Goal: Information Seeking & Learning: Learn about a topic

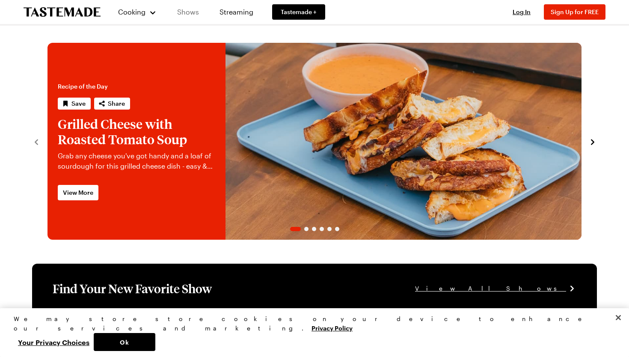
click at [186, 16] on link "Shows" at bounding box center [188, 12] width 39 height 24
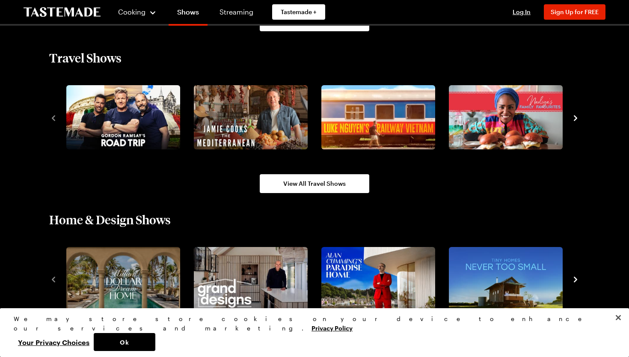
scroll to position [939, 0]
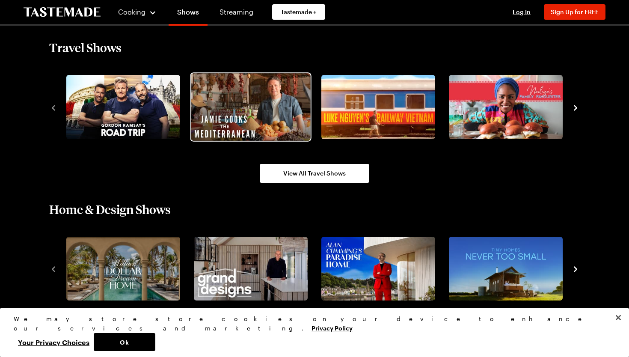
click at [243, 114] on img "2 / 10" at bounding box center [250, 106] width 119 height 67
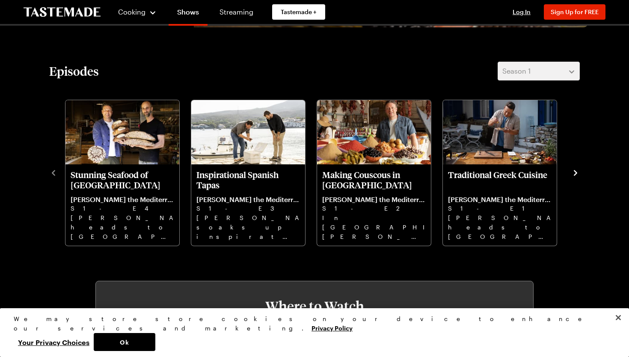
scroll to position [234, 0]
click at [575, 172] on icon "navigate to next item" at bounding box center [575, 172] width 9 height 9
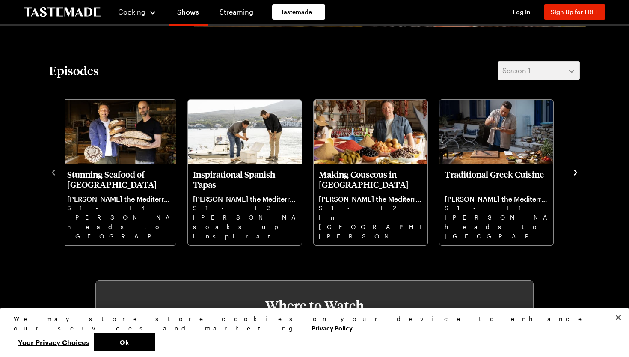
click at [578, 174] on icon "navigate to next item" at bounding box center [575, 172] width 9 height 9
click at [575, 172] on icon "navigate to next item" at bounding box center [575, 172] width 9 height 9
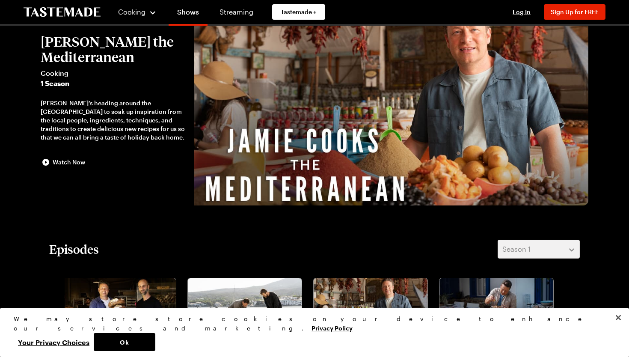
scroll to position [0, 0]
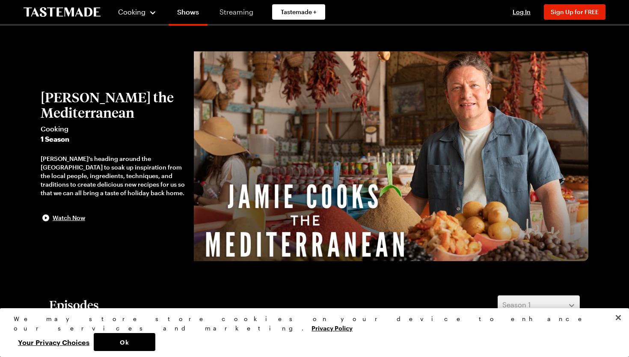
click at [228, 14] on link "Streaming" at bounding box center [236, 12] width 51 height 24
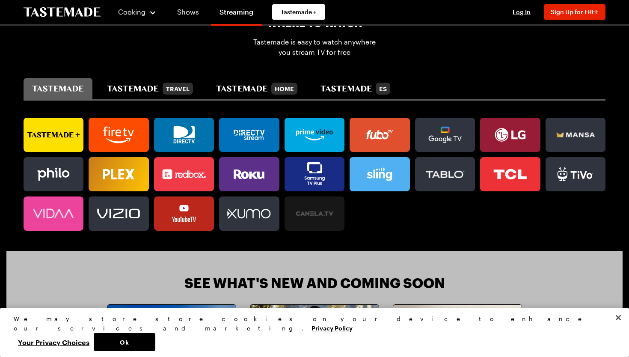
scroll to position [540, 0]
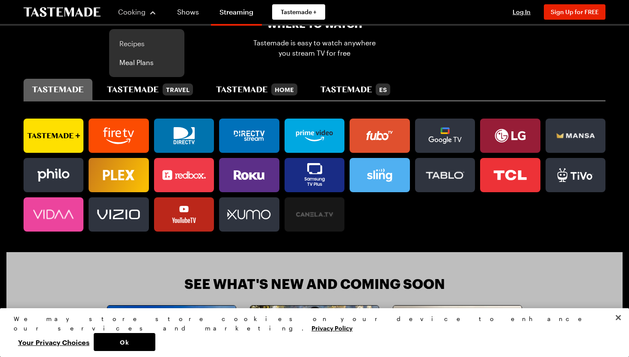
click at [130, 47] on link "Recipes" at bounding box center [146, 43] width 65 height 19
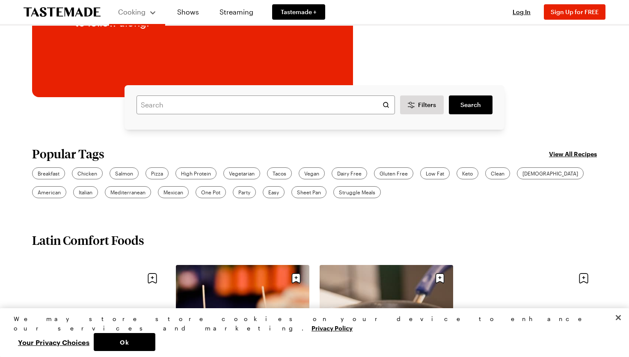
scroll to position [175, 0]
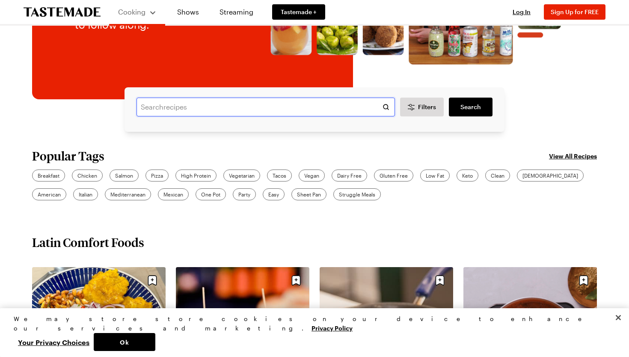
click at [173, 108] on input "text" at bounding box center [265, 107] width 258 height 19
type input "[PERSON_NAME] [GEOGRAPHIC_DATA]"
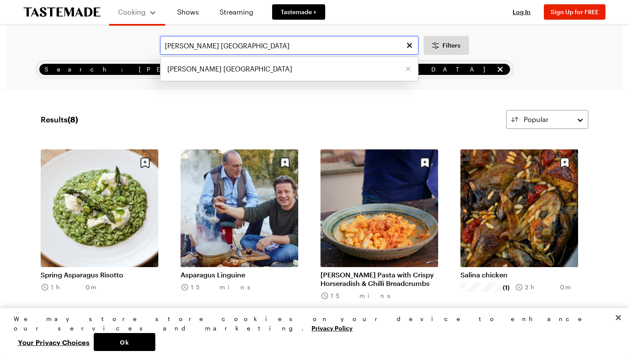
click at [222, 46] on input "[PERSON_NAME] [GEOGRAPHIC_DATA]" at bounding box center [289, 45] width 258 height 19
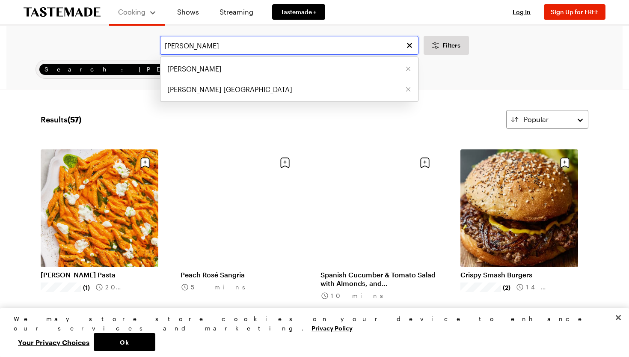
type input "[PERSON_NAME]"
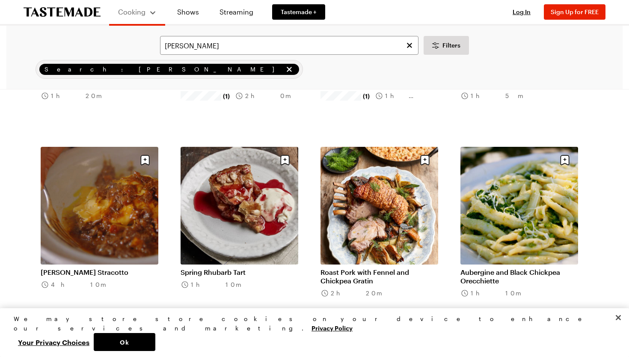
scroll to position [758, 0]
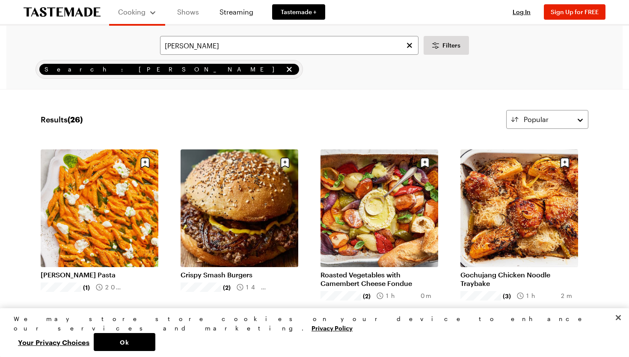
click at [188, 13] on link "Shows" at bounding box center [188, 12] width 39 height 24
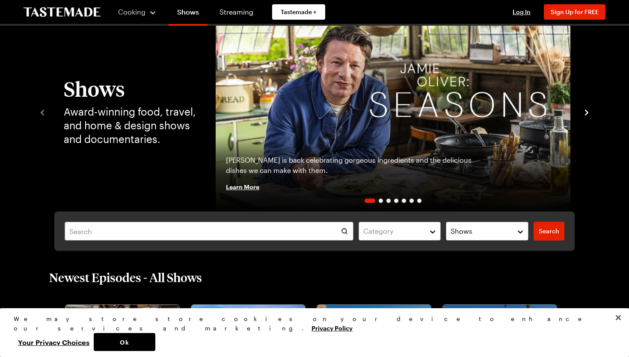
scroll to position [59, 0]
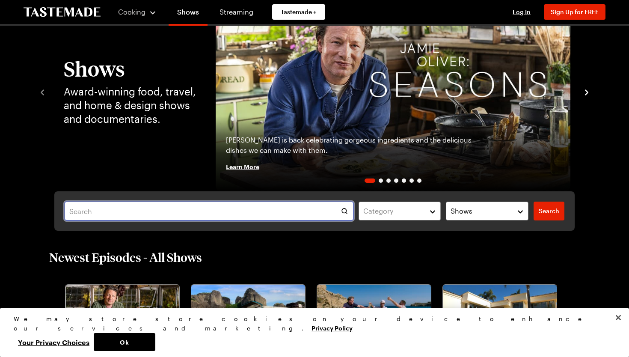
click at [278, 204] on input "text" at bounding box center [209, 210] width 289 height 19
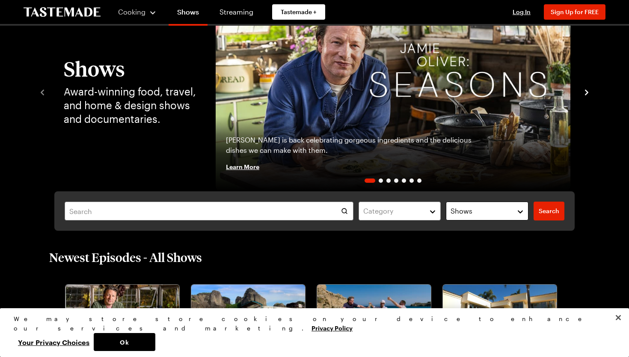
click at [507, 211] on div "Shows" at bounding box center [480, 211] width 60 height 10
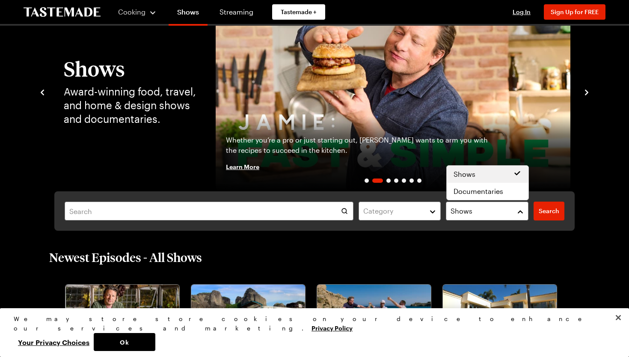
click at [288, 212] on div "Category Shows Search Search" at bounding box center [314, 210] width 520 height 39
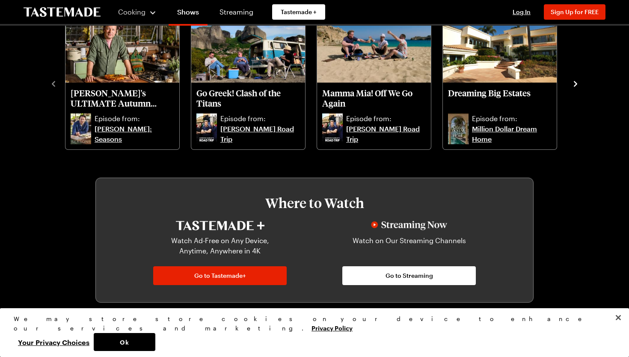
scroll to position [328, 0]
